Goal: Task Accomplishment & Management: Use online tool/utility

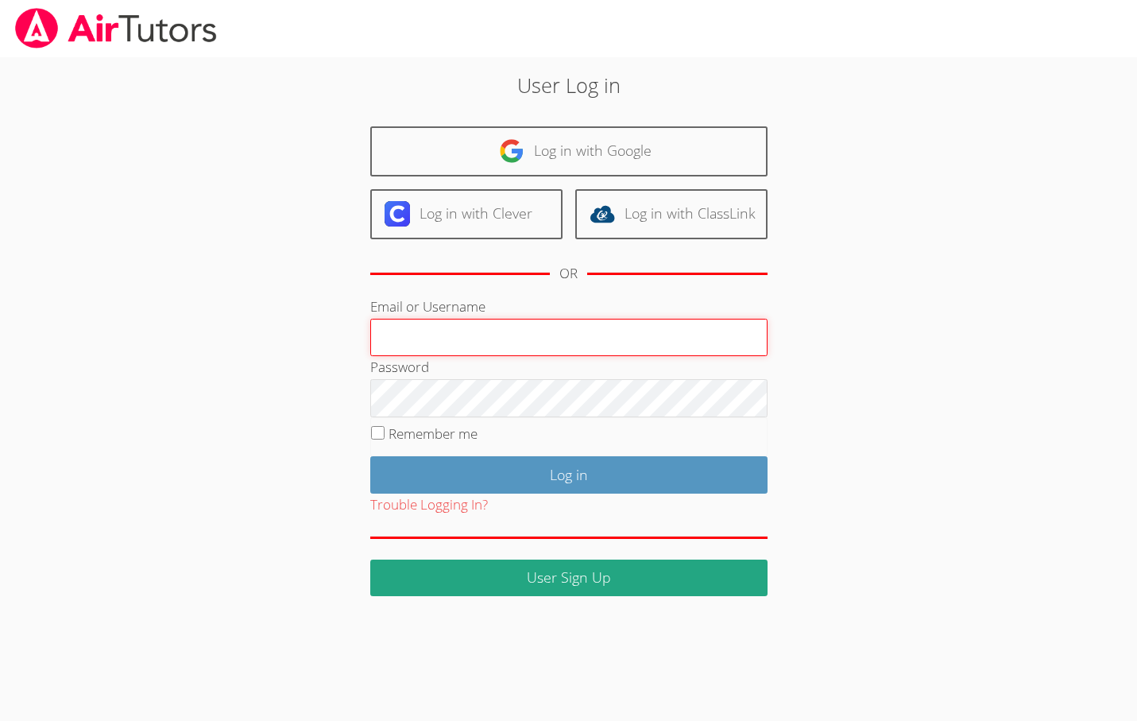
paste input "eleanorh"
type input "eleanorh"
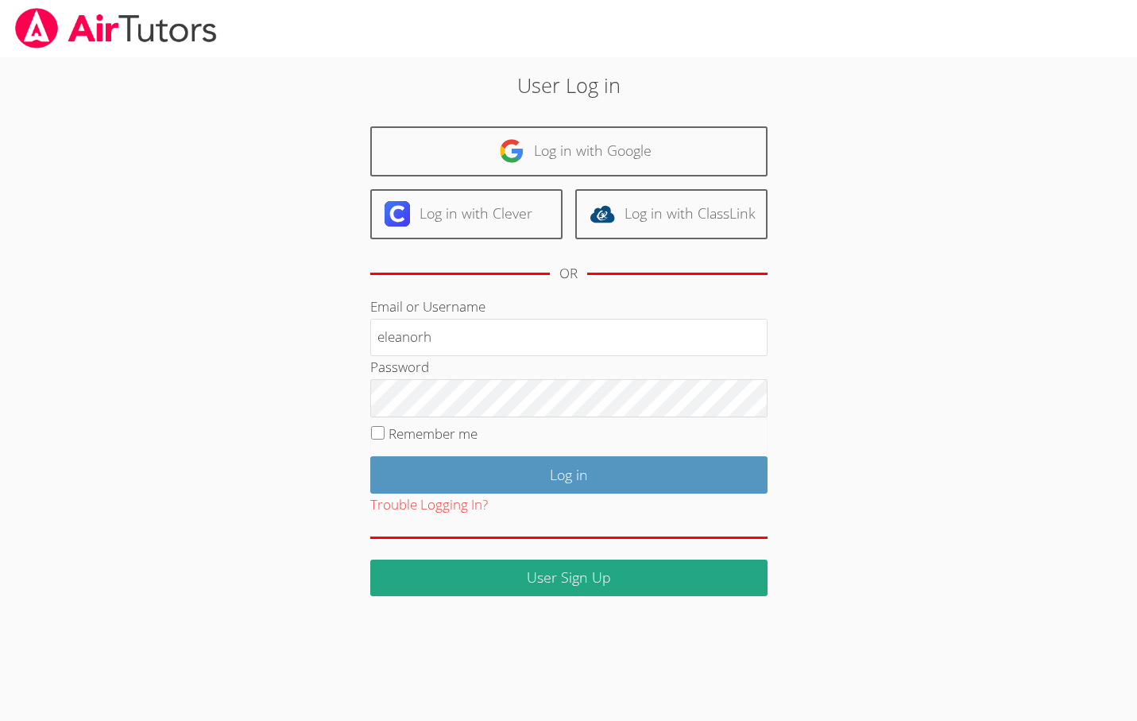
click at [397, 428] on label "Remember me" at bounding box center [433, 433] width 89 height 18
click at [385, 428] on input "Remember me" at bounding box center [378, 433] width 14 height 14
checkbox input "true"
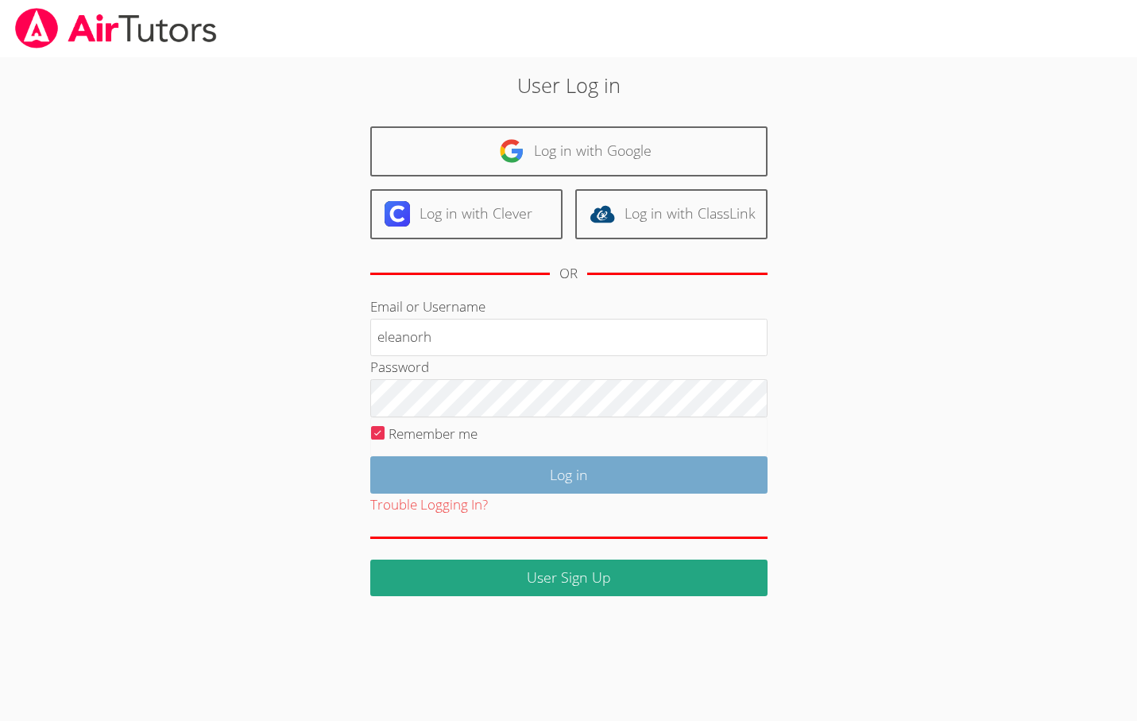
click at [465, 474] on input "Log in" at bounding box center [568, 474] width 397 height 37
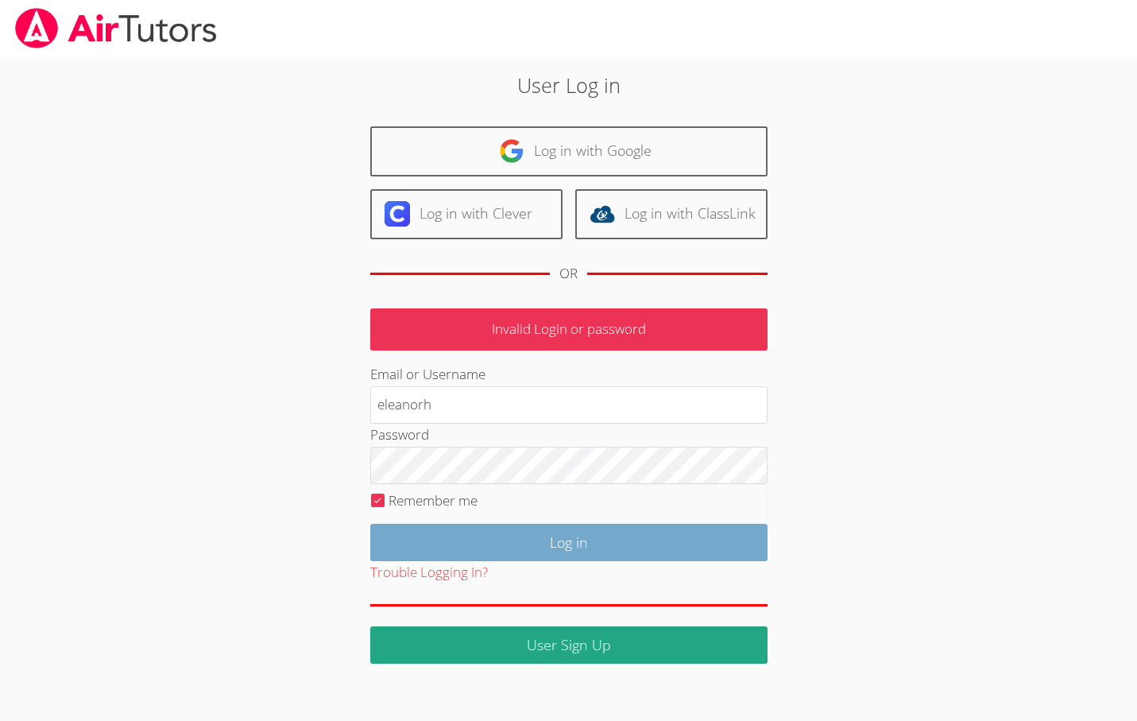
click at [472, 533] on input "Log in" at bounding box center [568, 542] width 397 height 37
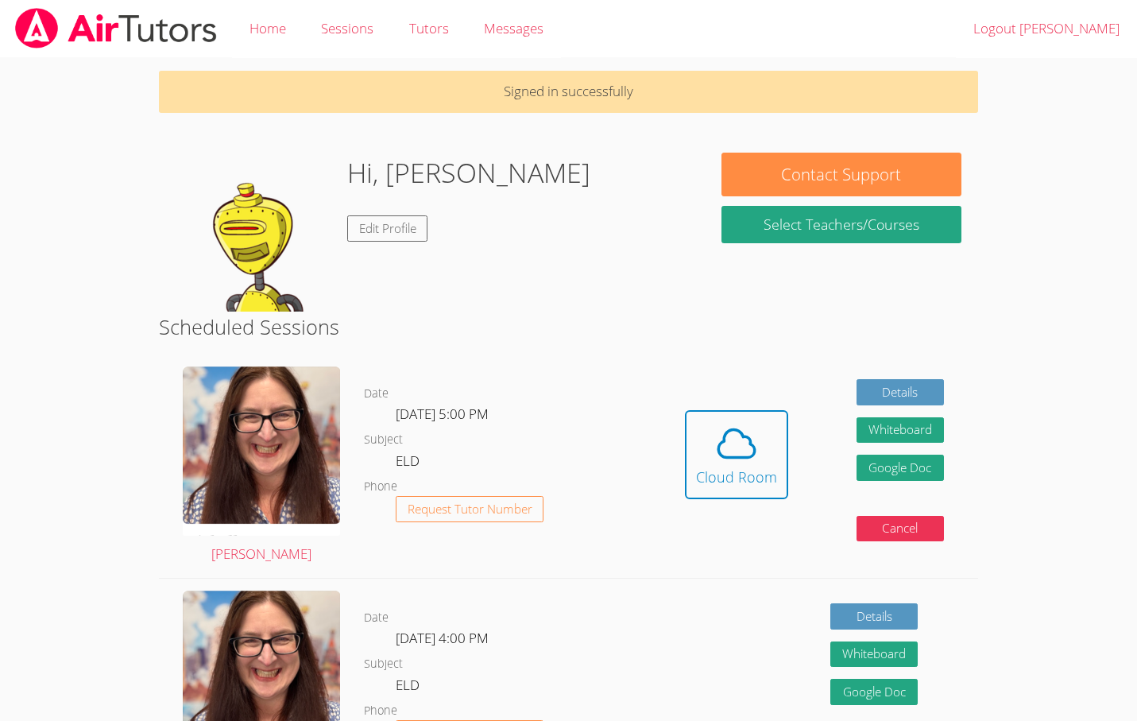
click at [604, 126] on div "Signed in successfully Hi, [PERSON_NAME] Edit Profile Contact Support Select Te…" at bounding box center [568, 558] width 853 height 1001
click at [759, 440] on span at bounding box center [736, 443] width 81 height 45
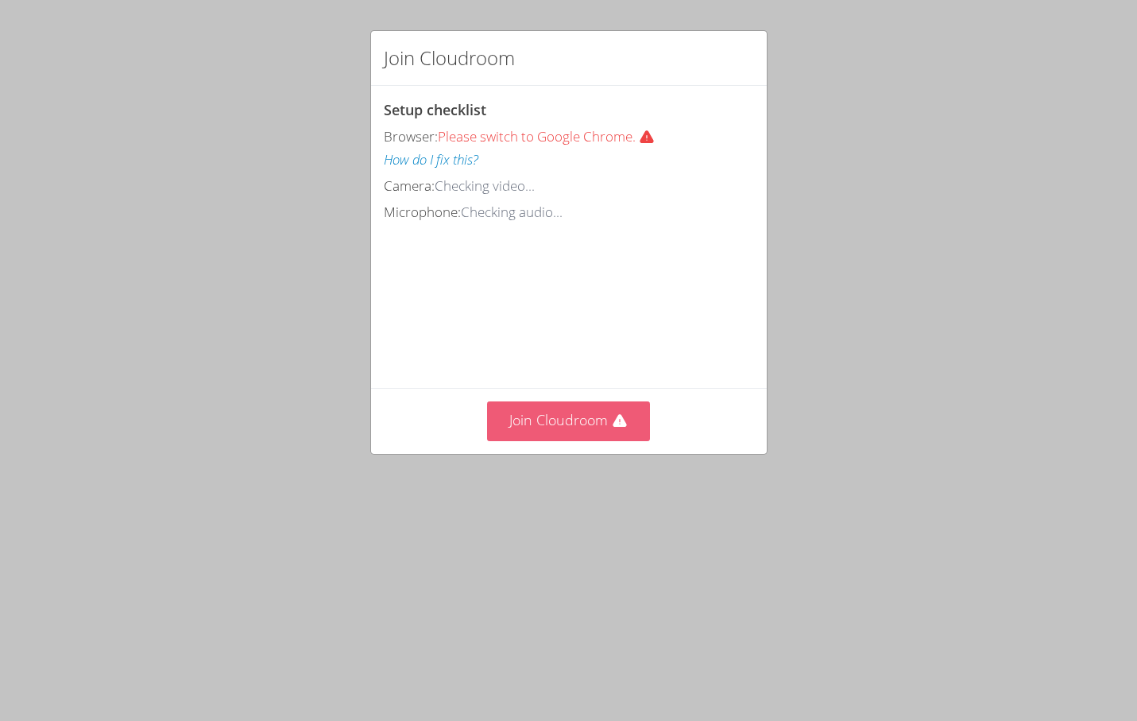
click at [551, 416] on button "Join Cloudroom" at bounding box center [568, 420] width 163 height 39
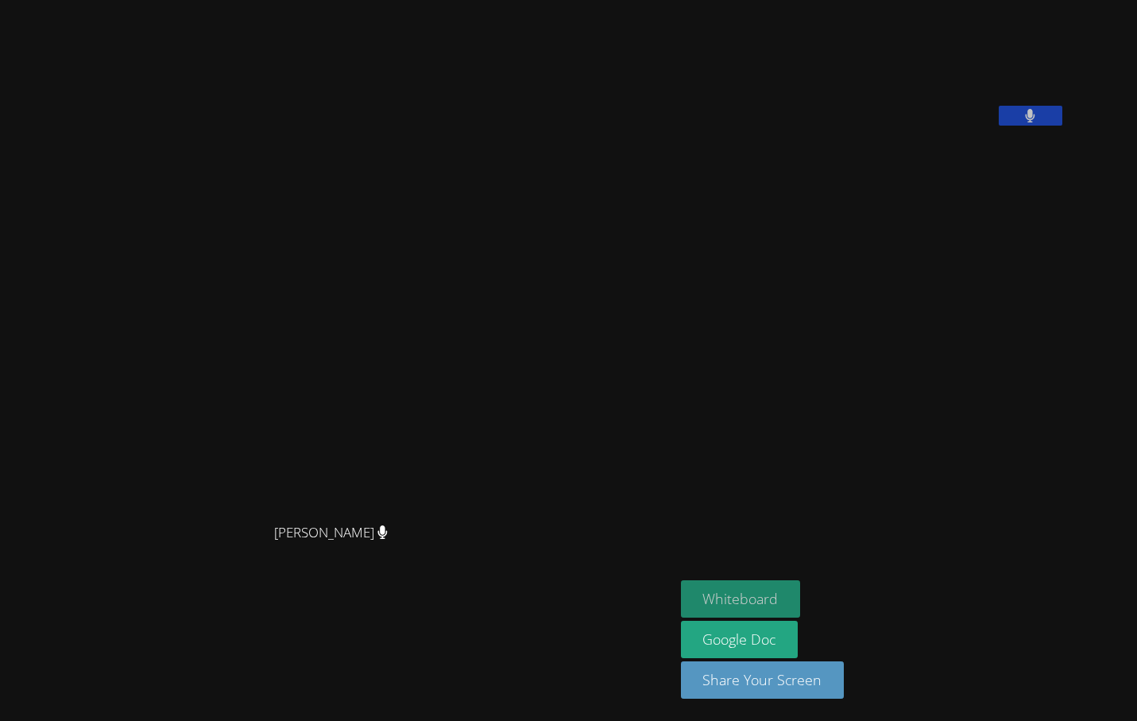
click at [681, 587] on button "Whiteboard" at bounding box center [741, 598] width 120 height 37
